Goal: Find specific page/section: Find specific page/section

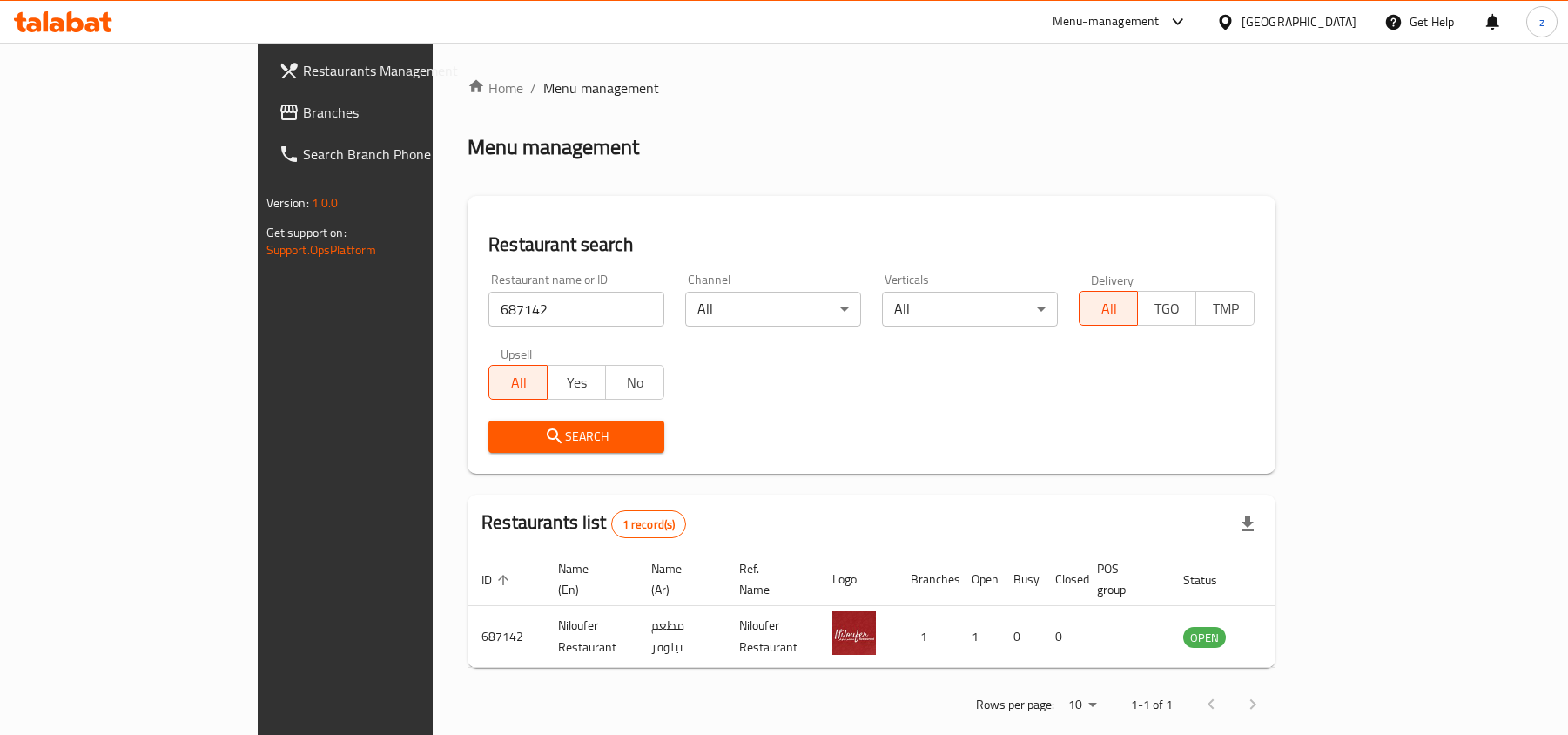
scroll to position [9, 0]
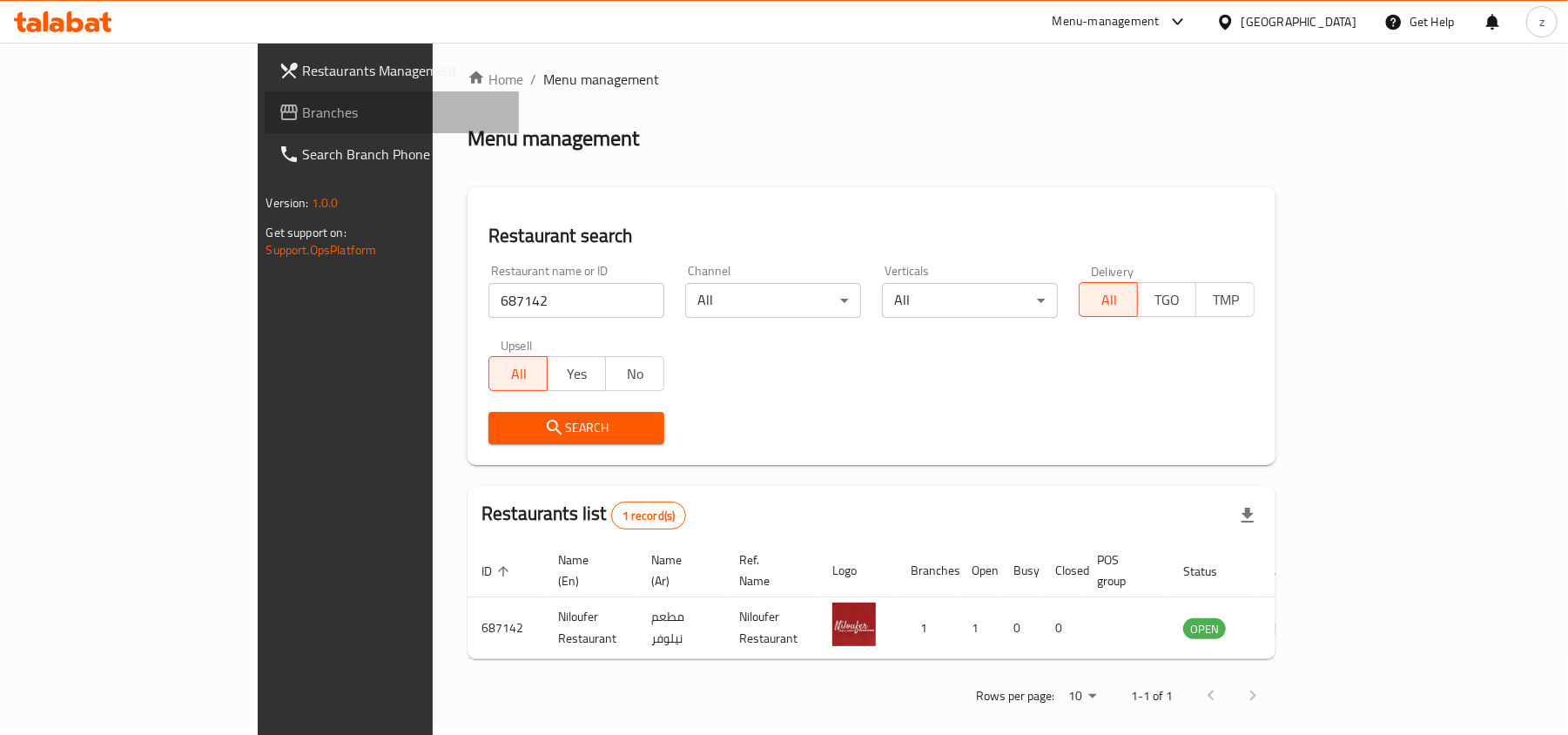
click at [303, 113] on span "Branches" at bounding box center [404, 113] width 203 height 21
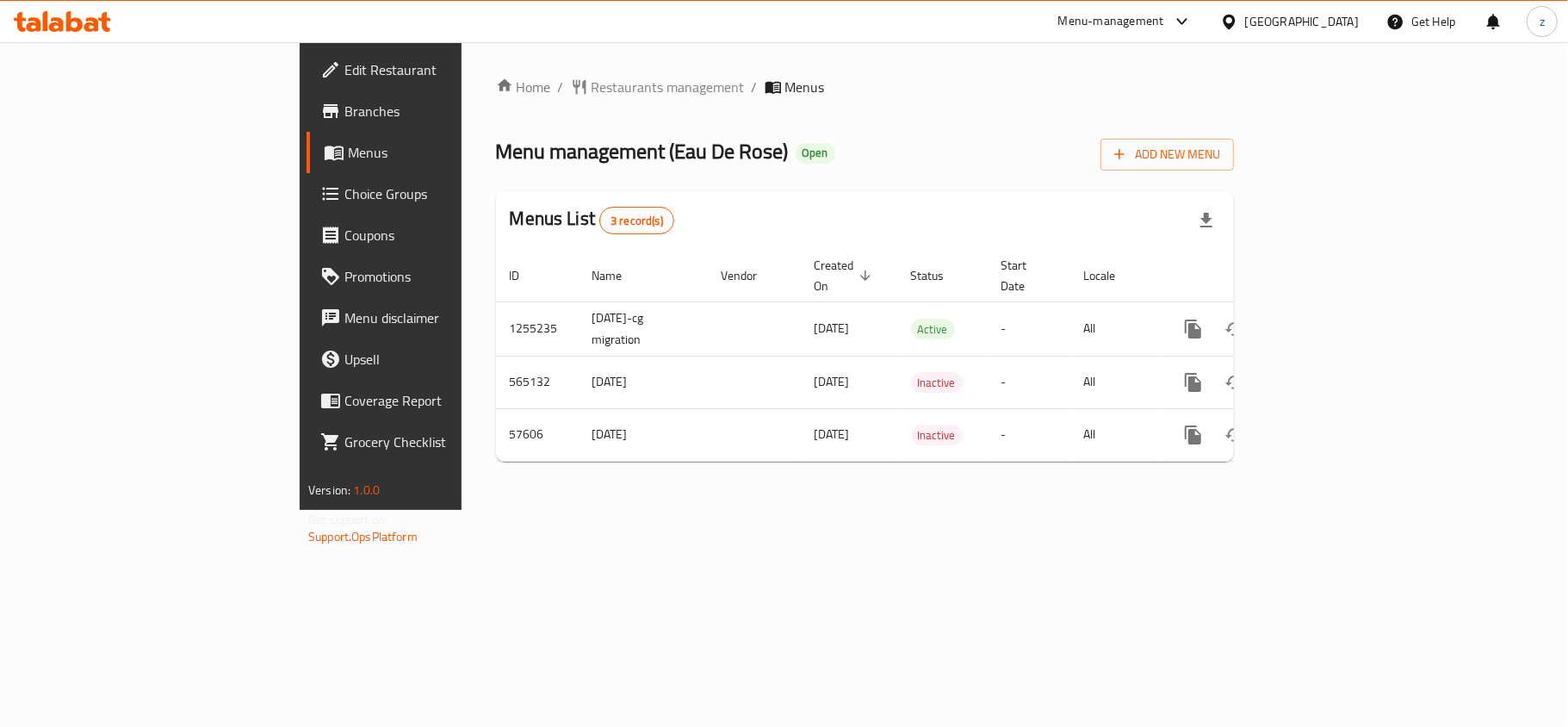
click at [496, 100] on div "Home / Restaurants management / Menus Menu management ( Eau De Rose ) Open Add …" at bounding box center [865, 276] width 738 height 399
click at [592, 97] on span "Restaurants management" at bounding box center [669, 87] width 154 height 21
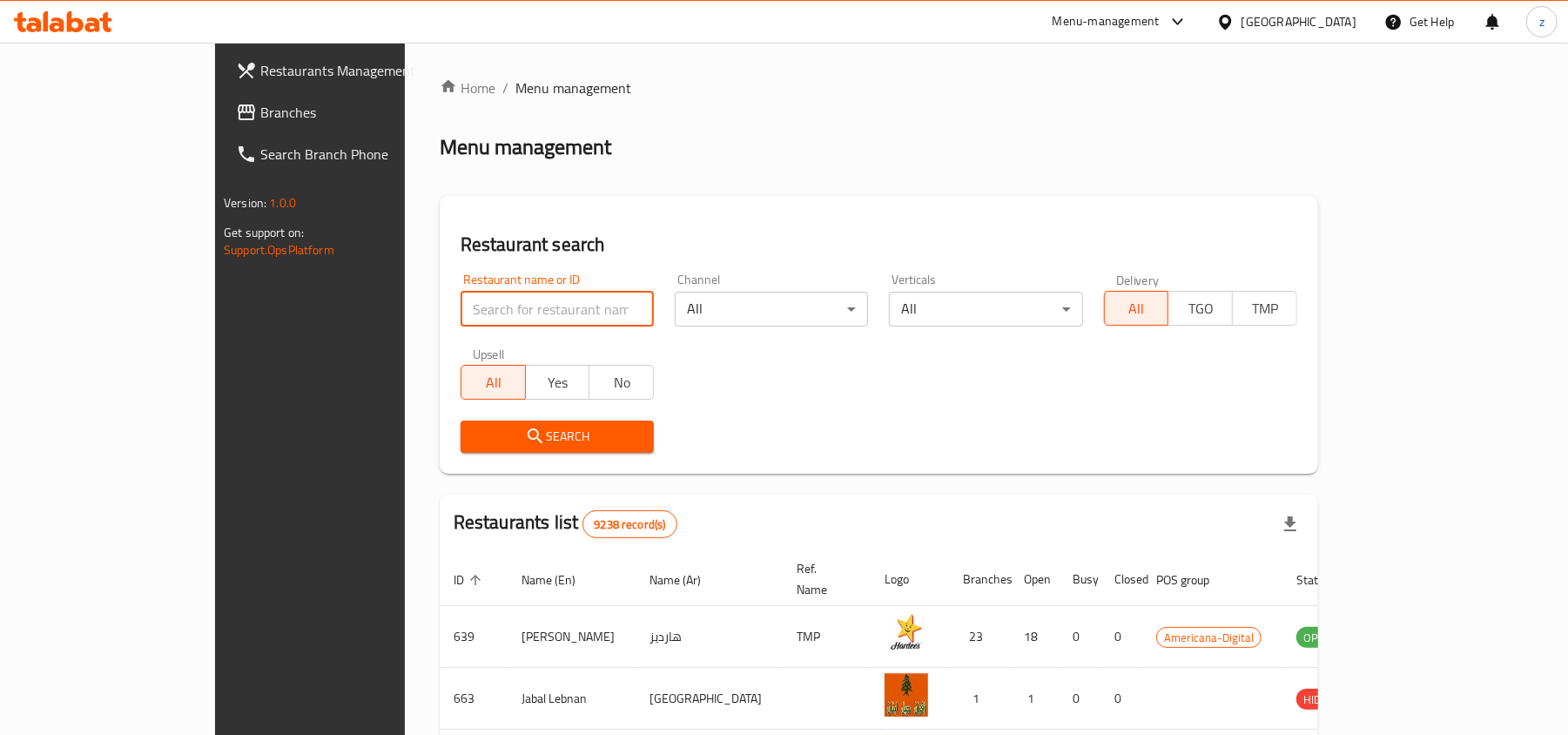
click at [479, 296] on input "search" at bounding box center [556, 309] width 193 height 35
paste input "28057"
type input "28057"
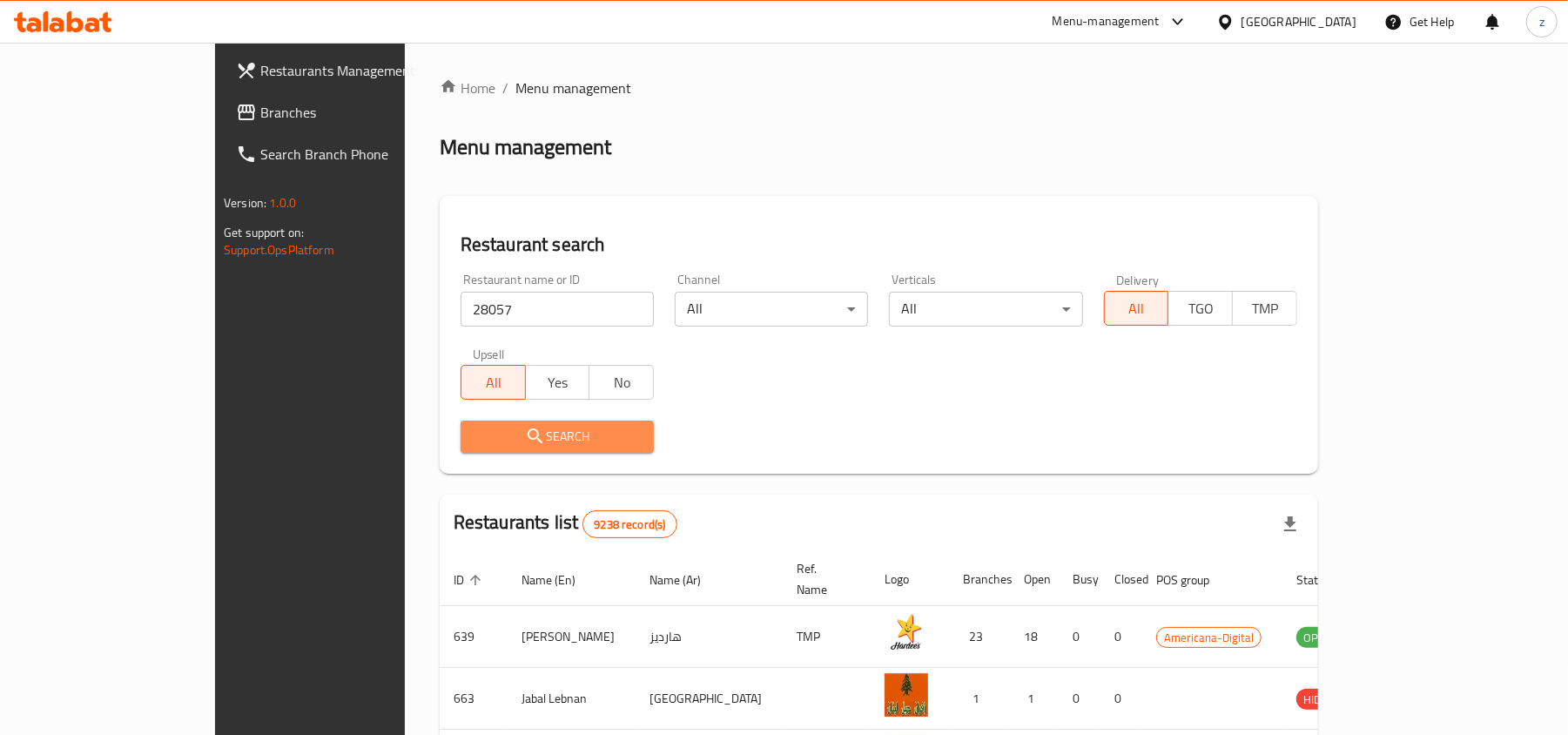
click at [525, 425] on icon "submit" at bounding box center [536, 436] width 21 height 21
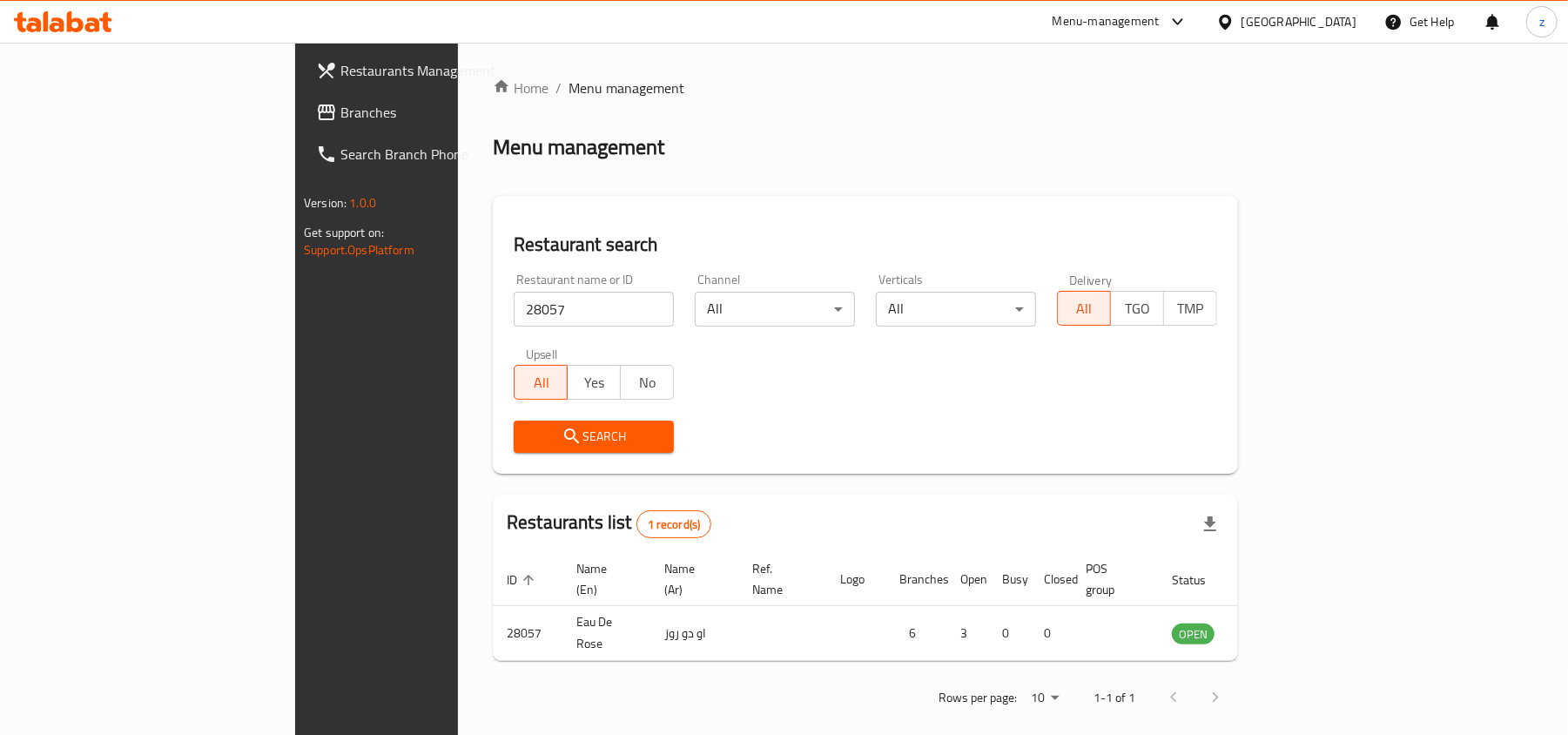
scroll to position [9, 0]
